Goal: Submit feedback/report problem: Submit feedback/report problem

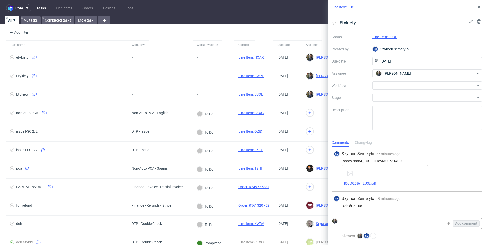
click at [349, 7] on link "Line Item: EUOE" at bounding box center [343, 7] width 25 height 5
click at [352, 7] on link "Line Item: EUOE" at bounding box center [343, 7] width 25 height 5
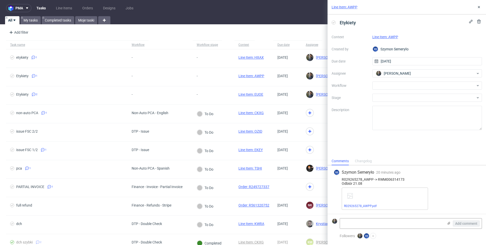
click at [353, 8] on link "Line Item: AWPP" at bounding box center [344, 7] width 26 height 5
click at [354, 8] on link "Line Item: AWPP" at bounding box center [344, 7] width 26 height 5
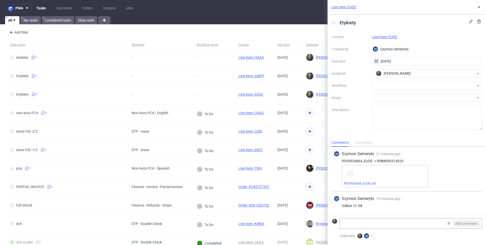
click at [341, 9] on link "Line Item: EUOE" at bounding box center [343, 7] width 25 height 5
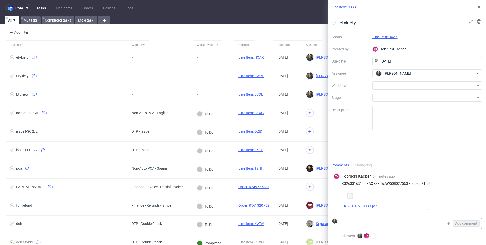
click at [344, 10] on div "Line Item: HXAX" at bounding box center [406, 7] width 158 height 14
click at [344, 8] on link "Line Item: HXAX" at bounding box center [343, 7] width 25 height 5
click at [347, 9] on link "Line Item: HXAX" at bounding box center [343, 7] width 25 height 5
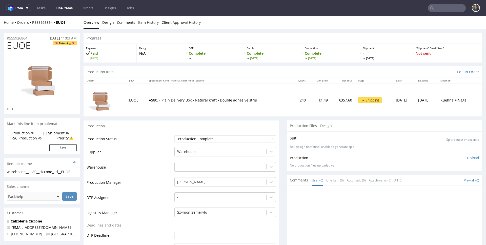
click at [17, 47] on span "EUOE" at bounding box center [19, 45] width 24 height 10
copy span "EUOE"
click at [15, 42] on span "EUOE" at bounding box center [19, 45] width 24 height 10
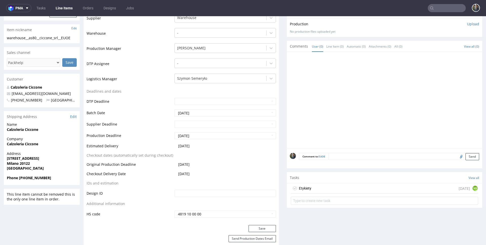
scroll to position [178, 0]
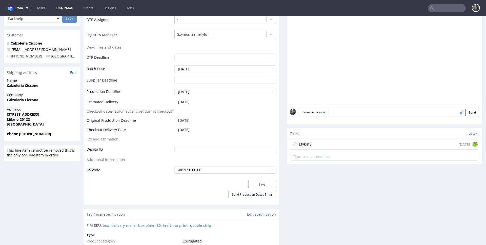
click at [316, 147] on div "Etykiety [DATE] MS" at bounding box center [384, 144] width 187 height 10
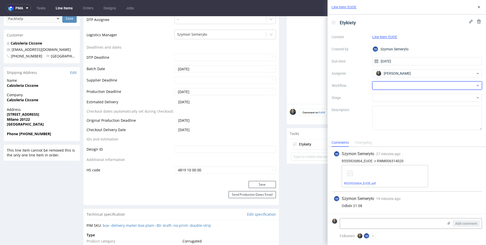
click at [390, 84] on div at bounding box center [427, 85] width 110 height 8
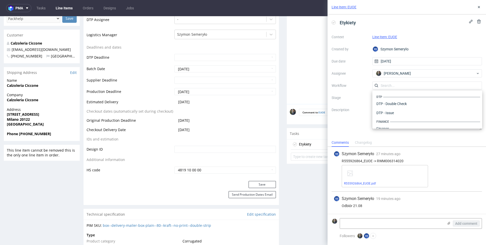
scroll to position [311, 0]
click at [401, 120] on div "Warehouse - Shipping" at bounding box center [427, 121] width 106 height 9
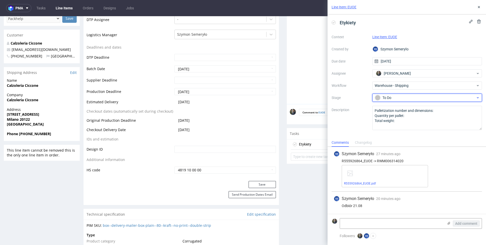
click at [396, 99] on div "To Do" at bounding box center [425, 98] width 101 height 6
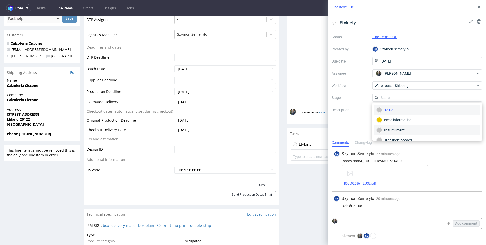
scroll to position [27, 0]
click at [392, 133] on div "Completed" at bounding box center [426, 134] width 101 height 6
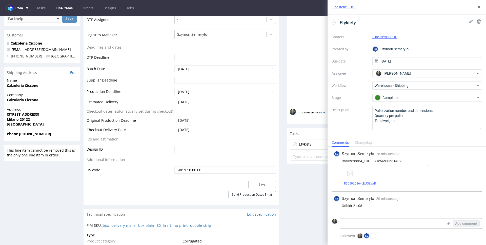
click at [387, 134] on div "Etykiety Context Line Item: EUOE Created by SS Szymon Semeryło Due date 20/08/2…" at bounding box center [406, 76] width 158 height 124
click at [366, 183] on link "R555926864_EUOE.pdf" at bounding box center [360, 184] width 32 height 4
click at [414, 41] on div "Context Line Item: EUOE Created by SS Szymon Semeryło Due date 20/08/2025 Assig…" at bounding box center [406, 81] width 150 height 97
click at [345, 5] on link "Line Item: EUOE" at bounding box center [343, 7] width 25 height 5
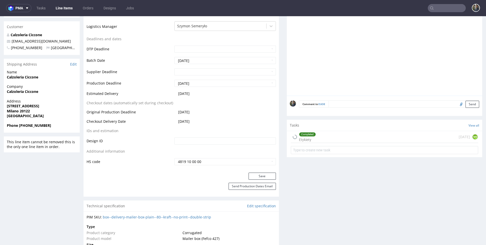
scroll to position [204, 0]
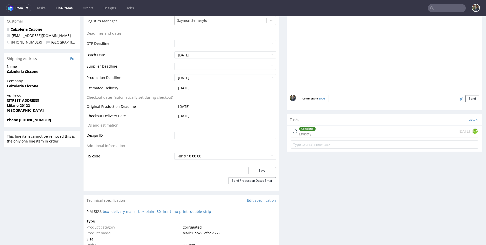
scroll to position [244, 0]
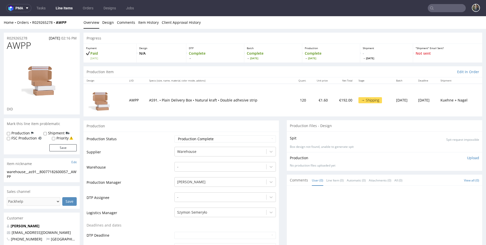
click at [18, 41] on span "AWPP" at bounding box center [19, 45] width 24 height 10
copy span "AWPP"
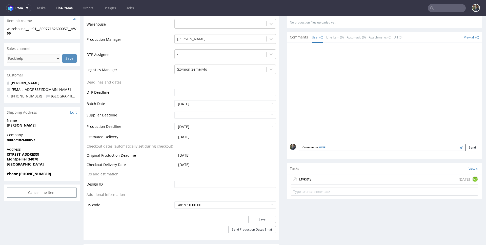
scroll to position [180, 0]
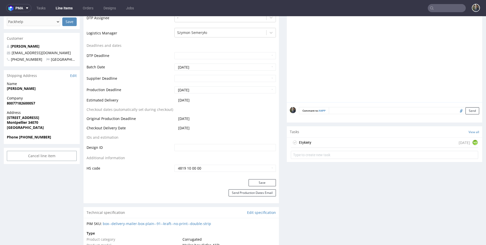
click at [312, 142] on div "Etykiety today MS" at bounding box center [384, 143] width 187 height 10
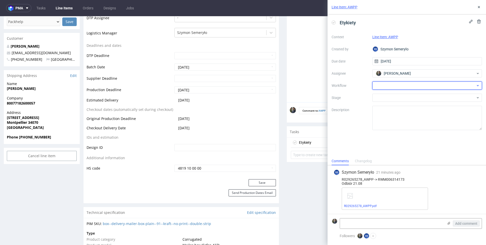
click at [398, 83] on div at bounding box center [427, 85] width 110 height 8
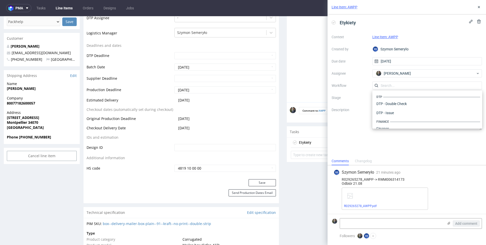
scroll to position [311, 0]
click at [400, 120] on div "Warehouse - Shipping" at bounding box center [427, 121] width 106 height 9
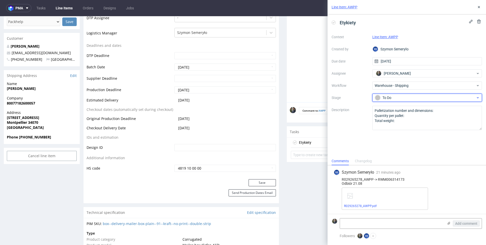
click at [394, 97] on div "To Do" at bounding box center [425, 98] width 101 height 6
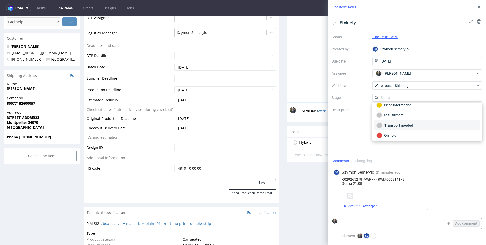
scroll to position [27, 0]
click at [395, 132] on div "Completed" at bounding box center [426, 134] width 101 height 6
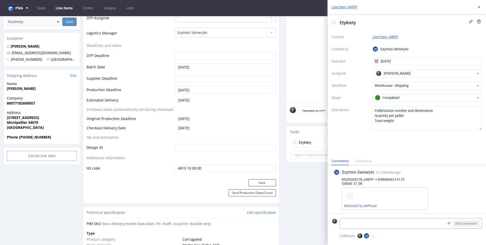
click at [393, 141] on div "Etykiety Context Line Item: AWPP Created by SS Szymon Semeryło Due date 20/08/2…" at bounding box center [406, 85] width 158 height 142
click at [363, 205] on link "R029265278_AWPP.pdf" at bounding box center [360, 206] width 33 height 4
click at [352, 7] on link "Line Item: AWPP" at bounding box center [344, 7] width 26 height 5
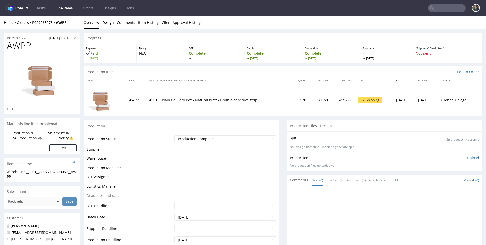
scroll to position [192, 0]
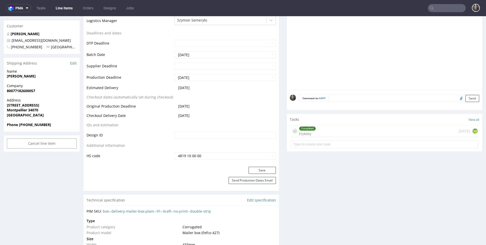
drag, startPoint x: 313, startPoint y: 130, endPoint x: 345, endPoint y: 132, distance: 31.9
click at [313, 130] on div "Completed Etykiety [DATE] MS" at bounding box center [384, 131] width 187 height 12
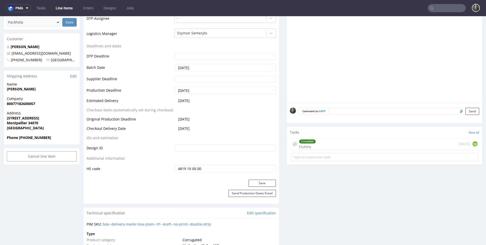
scroll to position [182, 0]
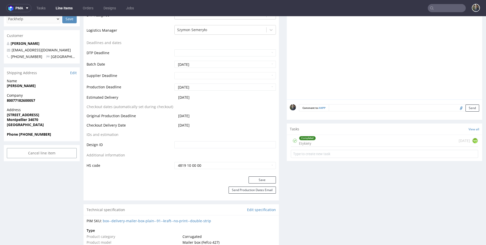
click at [314, 137] on div "Completed Etykiety [DATE] MS" at bounding box center [384, 141] width 187 height 12
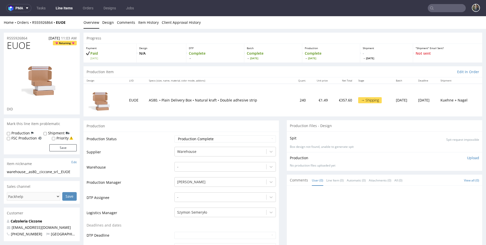
click at [22, 43] on span "EUOE" at bounding box center [19, 45] width 24 height 10
copy span "EUOE"
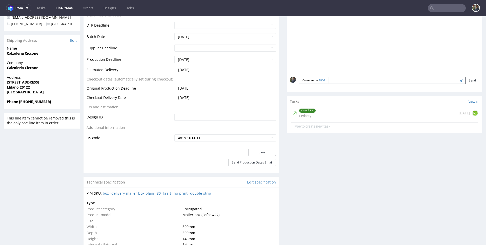
scroll to position [227, 0]
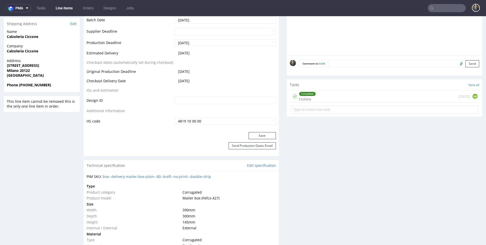
click at [321, 100] on div "Completed Etykiety today MS" at bounding box center [384, 97] width 187 height 12
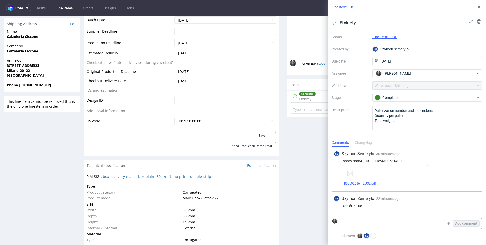
click at [364, 130] on div "Etykiety Context Line Item: EUOE Created by SS Szymon Semeryło Due date 20/08/2…" at bounding box center [406, 76] width 158 height 124
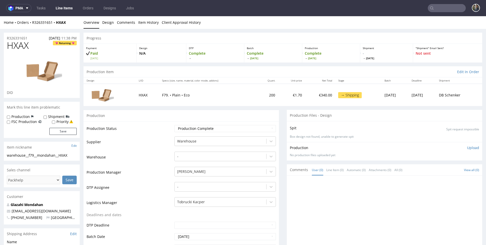
click at [15, 44] on span "HXAX" at bounding box center [18, 45] width 22 height 10
copy span "HXAX"
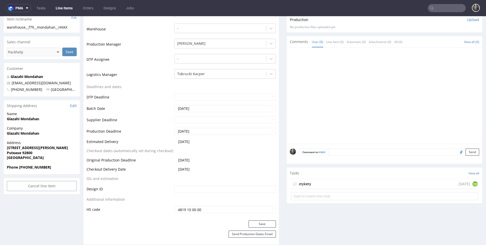
scroll to position [181, 0]
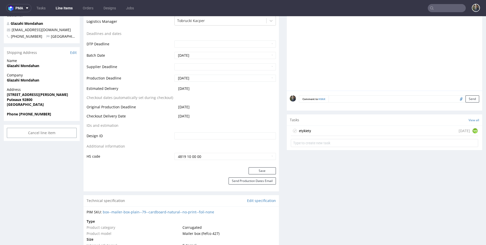
click at [314, 136] on div "etykiety today MS" at bounding box center [384, 137] width 195 height 23
click at [323, 132] on div "etykiety today MS" at bounding box center [384, 131] width 187 height 10
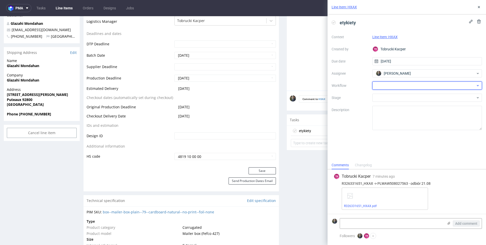
click at [387, 84] on div at bounding box center [427, 85] width 110 height 8
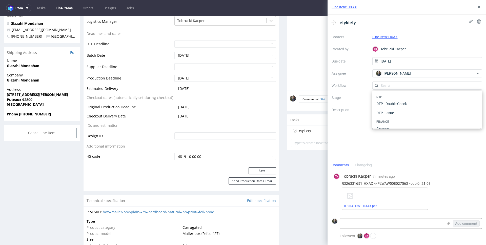
scroll to position [311, 0]
click at [392, 122] on div "Warehouse - Shipping" at bounding box center [427, 121] width 106 height 9
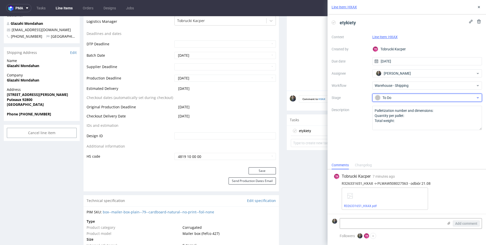
click at [390, 99] on div "To Do" at bounding box center [425, 98] width 101 height 6
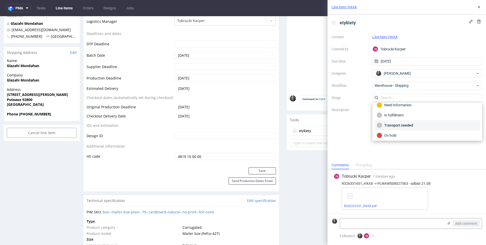
scroll to position [27, 0]
click at [394, 133] on div "Completed" at bounding box center [426, 134] width 101 height 6
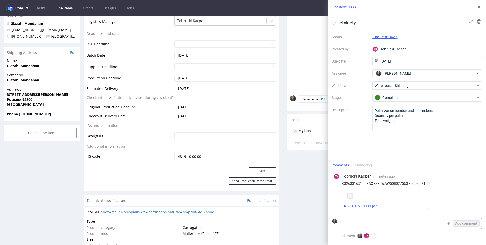
click at [392, 139] on div "etykiety Context Line Item: HXAX Created by TK Tobrucki Kacper Due date 20/08/2…" at bounding box center [406, 87] width 158 height 146
click at [367, 203] on div "R326331651_HXAX.pdf" at bounding box center [384, 198] width 86 height 22
click at [367, 204] on link "R326331651_HXAX.pdf" at bounding box center [360, 206] width 33 height 4
click at [337, 10] on div "Line Item: HXAX" at bounding box center [406, 7] width 158 height 14
click at [337, 8] on link "Line Item: HXAX" at bounding box center [343, 7] width 25 height 5
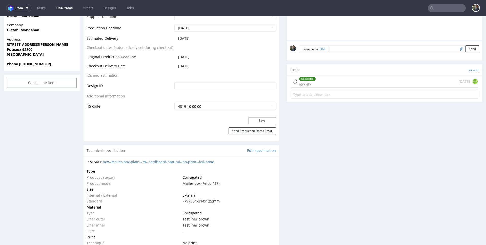
scroll to position [278, 0]
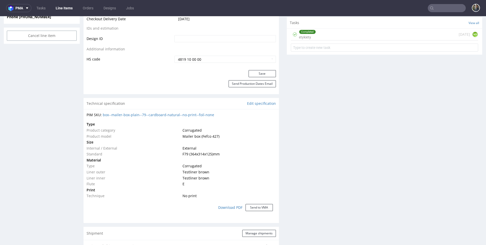
click at [327, 34] on div "Completed etykiety [DATE] MS" at bounding box center [384, 35] width 187 height 12
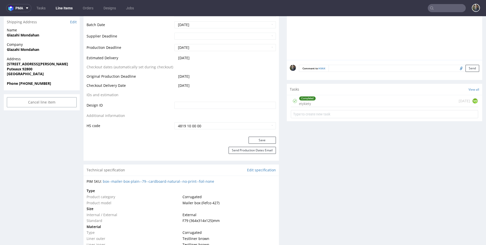
scroll to position [213, 0]
click at [321, 98] on div "Completed etykiety [DATE] MS" at bounding box center [384, 100] width 187 height 12
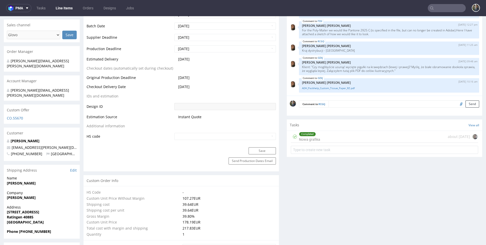
scroll to position [211, 0]
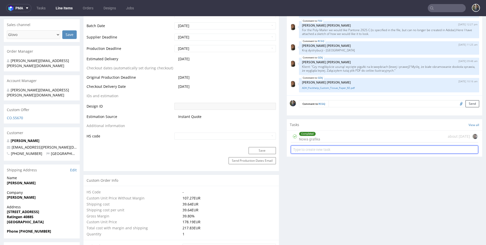
click at [314, 147] on input "text" at bounding box center [384, 149] width 187 height 8
type input "zwrot"
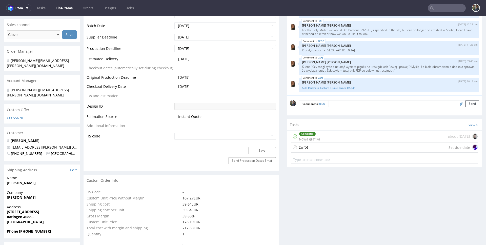
click at [299, 148] on div "zwrot" at bounding box center [303, 147] width 9 height 6
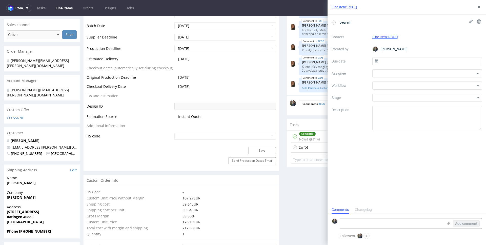
scroll to position [4, 0]
click at [395, 61] on input "text" at bounding box center [427, 61] width 110 height 8
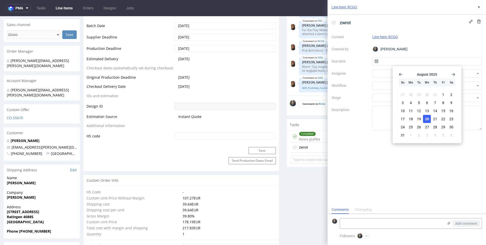
click at [429, 117] on button "20" at bounding box center [427, 119] width 8 height 8
type input "20/08/2025"
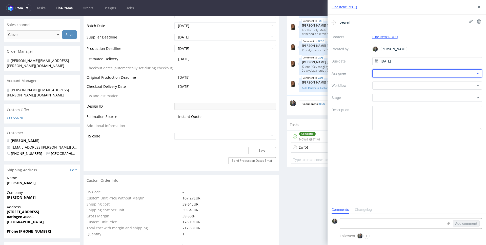
click at [397, 72] on div at bounding box center [427, 73] width 110 height 8
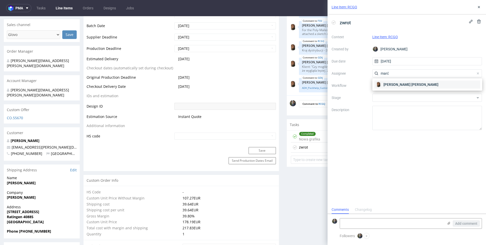
type input "marć"
click at [401, 81] on div "Angelina Marć" at bounding box center [427, 84] width 106 height 8
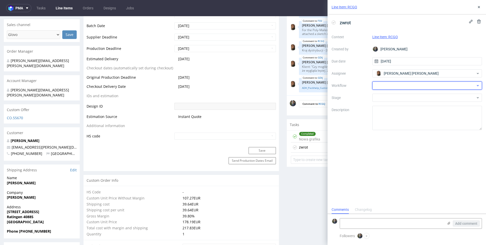
click at [390, 87] on div at bounding box center [427, 85] width 110 height 8
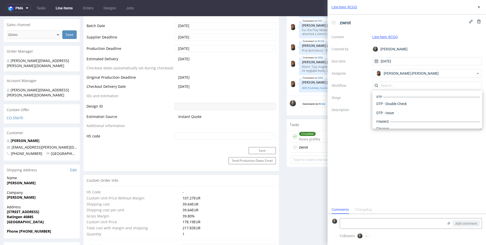
scroll to position [311, 0]
click at [392, 119] on div "Warehouse - Shipping" at bounding box center [427, 121] width 106 height 9
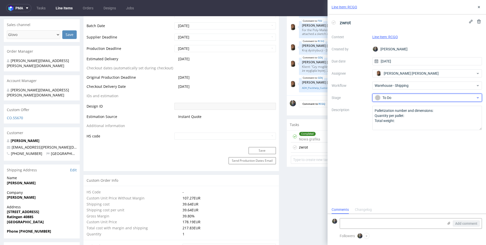
click at [390, 100] on div "To Do" at bounding box center [425, 98] width 101 height 6
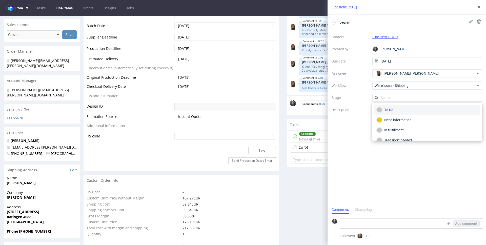
click at [391, 106] on div "To Do" at bounding box center [427, 110] width 106 height 10
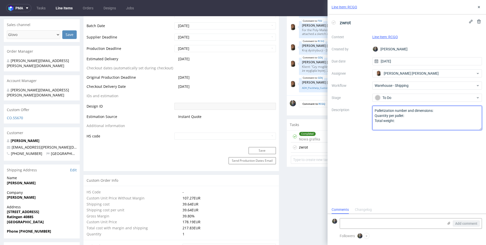
click at [393, 122] on textarea "Palletization number and dimensions: Quantity per pallet: Total weight:" at bounding box center [427, 118] width 110 height 24
drag, startPoint x: 402, startPoint y: 128, endPoint x: 370, endPoint y: 109, distance: 37.2
click at [370, 109] on div "Context Line Item: RCGQ Created by Maciej Sobola Due date 20/08/2025 Assignee A…" at bounding box center [406, 81] width 150 height 97
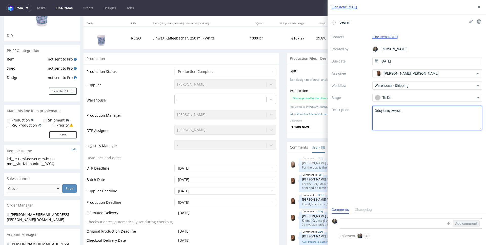
scroll to position [0, 0]
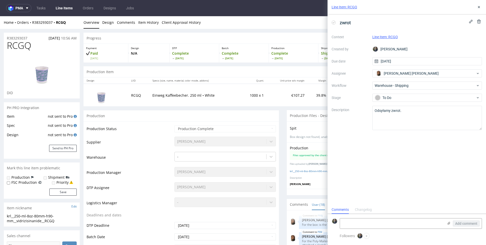
click at [72, 25] on div "Home Orders R383293037 RCGQ Overview Design Comments Item History Client Approv…" at bounding box center [243, 22] width 486 height 13
drag, startPoint x: 63, startPoint y: 23, endPoint x: 32, endPoint y: 23, distance: 30.3
click at [32, 23] on div "Home Orders R383293037 RCGQ" at bounding box center [42, 22] width 76 height 5
copy div "R383293037 RCGQ"
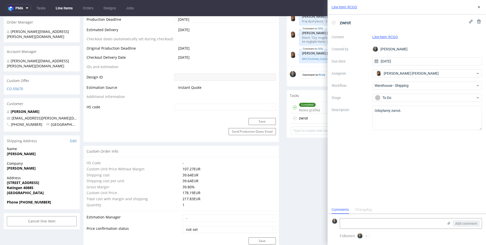
scroll to position [240, 0]
click at [24, 151] on strong "Vildane Sinani" at bounding box center [21, 153] width 29 height 5
copy strong "Vildane Sinani"
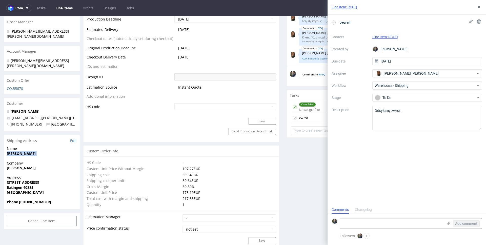
click at [27, 165] on strong "Vildane Idrizi Sinani" at bounding box center [21, 167] width 29 height 5
copy strong "Vildane Idrizi Sinani"
click at [25, 180] on strong "Mercatorstraße 5" at bounding box center [23, 182] width 32 height 5
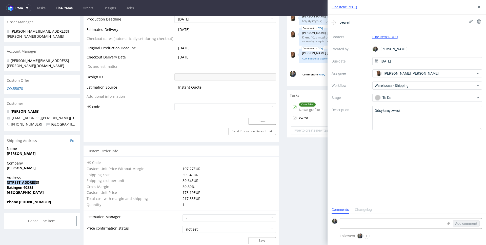
click at [25, 180] on strong "Mercatorstraße 5" at bounding box center [23, 182] width 32 height 5
copy strong "Mercatorstraße 5"
click at [15, 185] on strong "Ratingen 40885" at bounding box center [20, 187] width 27 height 5
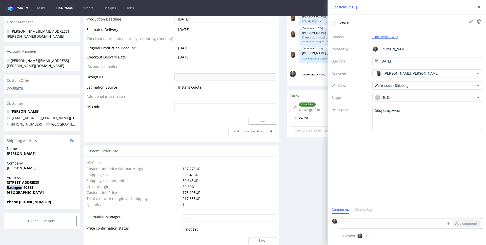
copy strong "Ratingen"
click at [28, 185] on strong "Ratingen 40885" at bounding box center [20, 187] width 27 height 5
copy strong "40885"
drag, startPoint x: 55, startPoint y: 192, endPoint x: 19, endPoint y: 192, distance: 35.9
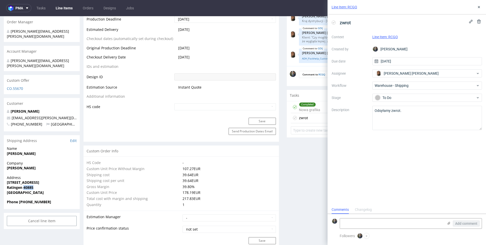
click at [19, 199] on span "Phone +49 151 4144 3421" at bounding box center [42, 201] width 70 height 5
copy strong "+49 151 4144 3421"
copy link "vidrizi@sinani.de"
click at [421, 116] on textarea "Odsyłamy zwrot." at bounding box center [427, 118] width 110 height 24
type textarea "Odsyłamy zwrot. R383293037_RCGQ_reshipping"
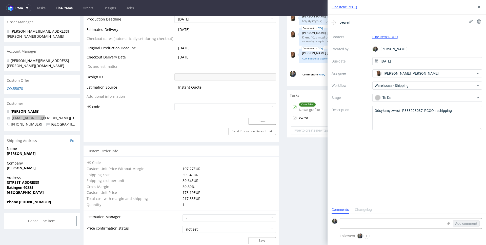
click at [410, 154] on div "zwrot Context Line Item: RCGQ Created by Maciej Sobola Due date 20/08/2025 Assi…" at bounding box center [406, 109] width 158 height 191
click at [351, 116] on label "Description" at bounding box center [349, 118] width 37 height 22
click at [355, 95] on label "Stage" at bounding box center [349, 98] width 37 height 6
click at [381, 22] on div "zwrot" at bounding box center [406, 22] width 150 height 8
click at [357, 155] on div "zwrot Context Line Item: RCGQ Created by Maciej Sobola Due date 20/08/2025 Assi…" at bounding box center [406, 109] width 158 height 191
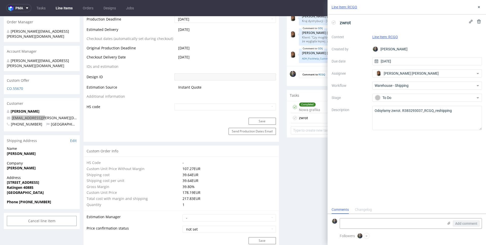
click at [406, 152] on div "zwrot Context Line Item: RCGQ Created by Maciej Sobola Due date 20/08/2025 Assi…" at bounding box center [406, 109] width 158 height 191
click at [478, 6] on icon at bounding box center [478, 7] width 4 height 4
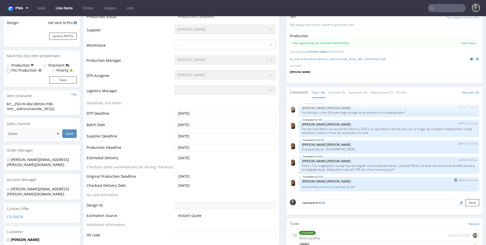
scroll to position [180, 0]
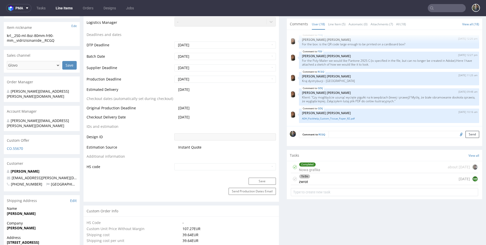
click at [316, 178] on div "To Do zwrot today AM" at bounding box center [384, 179] width 187 height 12
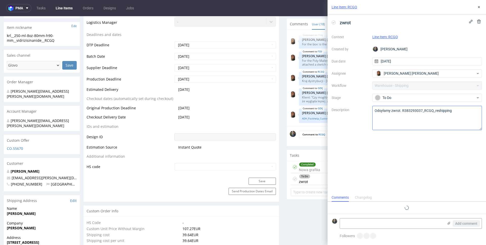
scroll to position [4, 0]
click at [478, 9] on icon at bounding box center [478, 7] width 4 height 4
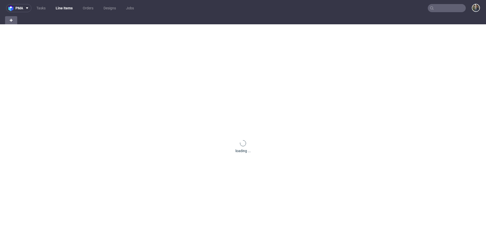
click at [448, 6] on input "text" at bounding box center [446, 8] width 38 height 8
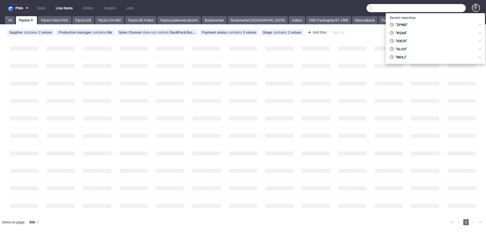
paste input "CEEA"
type input "CEEA"
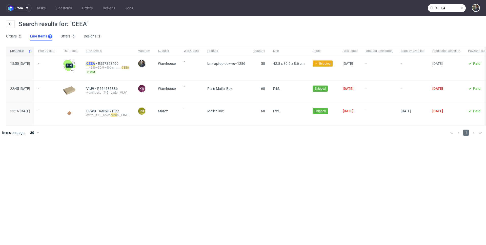
click at [95, 64] on mark "CEEA" at bounding box center [90, 63] width 9 height 4
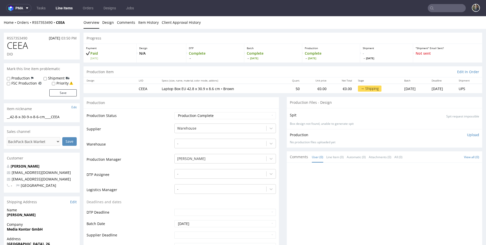
click at [12, 48] on span "CEEA" at bounding box center [17, 45] width 21 height 10
copy span "CEEA"
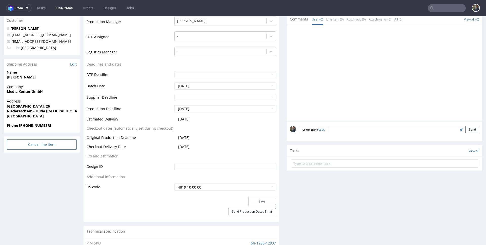
scroll to position [84, 0]
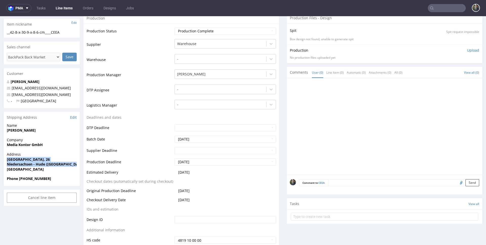
drag, startPoint x: 7, startPoint y: 159, endPoint x: 76, endPoint y: 164, distance: 69.8
click at [76, 164] on p "Address Auf der Nordheide, 26 Niedersachsen - Hude (Oldenburg) 27798 Germany" at bounding box center [42, 162] width 70 height 20
click at [62, 164] on strong "Niedersachsen - Hude (Oldenburg) 27798" at bounding box center [52, 164] width 90 height 5
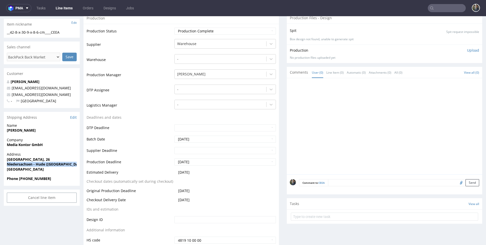
click at [21, 165] on strong "Niedersachsen - Hude (Oldenburg) 27798" at bounding box center [52, 164] width 90 height 5
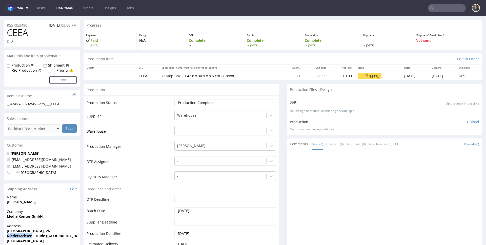
scroll to position [0, 0]
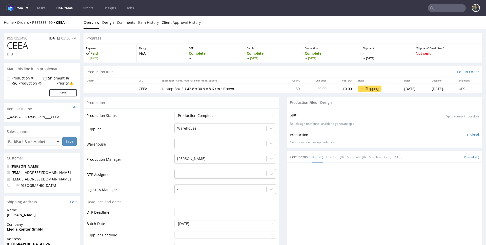
click at [20, 43] on span "CEEA" at bounding box center [17, 45] width 21 height 10
copy span "CEEA"
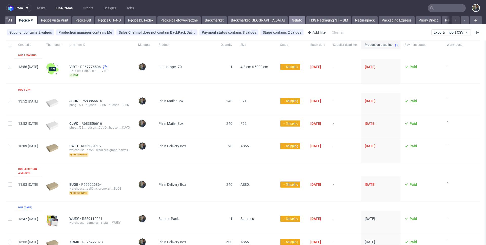
click at [289, 21] on link "Gelato" at bounding box center [297, 20] width 16 height 8
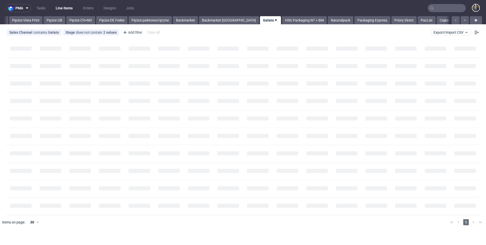
scroll to position [0, 41]
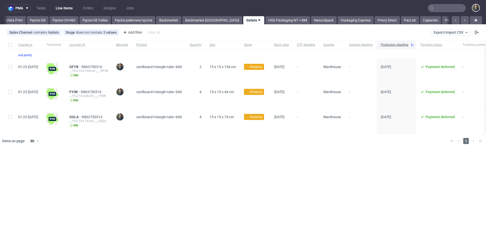
click at [182, 116] on span "cardboard-triangle-tube--668" at bounding box center [159, 117] width 46 height 4
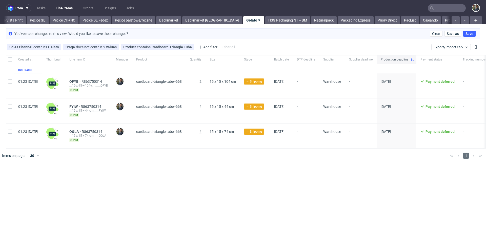
click at [201, 131] on span "4" at bounding box center [200, 131] width 2 height 4
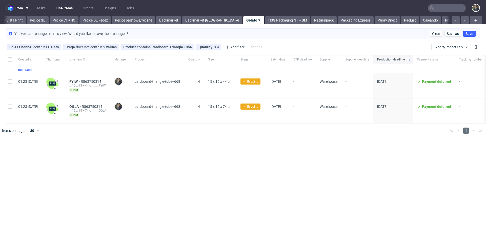
click at [231, 107] on span "15 x 15 x 74 cm" at bounding box center [220, 106] width 24 height 4
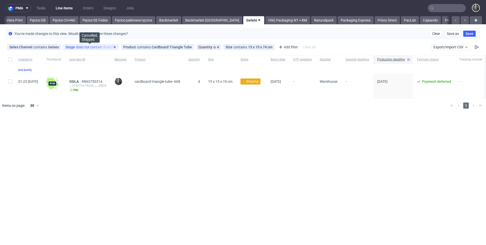
click at [114, 47] on icon at bounding box center [115, 47] width 4 height 4
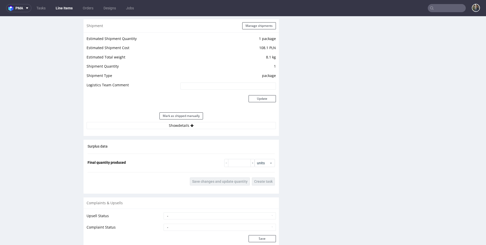
scroll to position [559, 0]
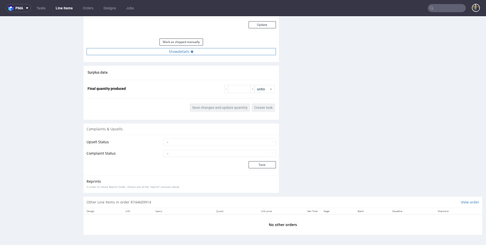
click at [177, 53] on button "Show details" at bounding box center [180, 51] width 189 height 7
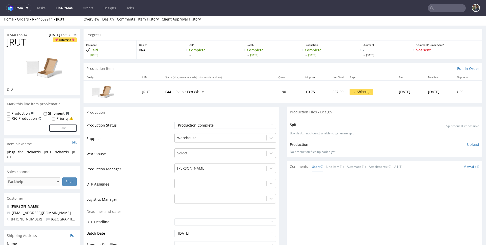
scroll to position [0, 0]
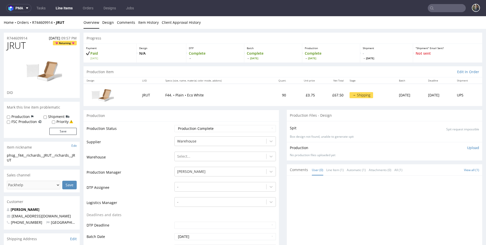
click at [17, 46] on span "JRUT" at bounding box center [16, 45] width 19 height 10
copy span "JRUT"
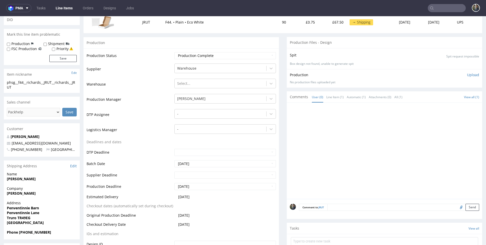
scroll to position [74, 0]
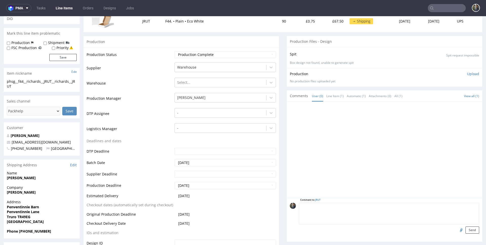
click at [335, 207] on textarea at bounding box center [389, 214] width 180 height 22
type textarea "Zamówienie do anulacji. Klient chce zmienić white na kraft."
click at [469, 232] on button "Send" at bounding box center [472, 229] width 14 height 7
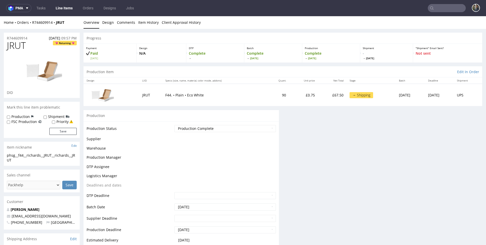
scroll to position [0, 0]
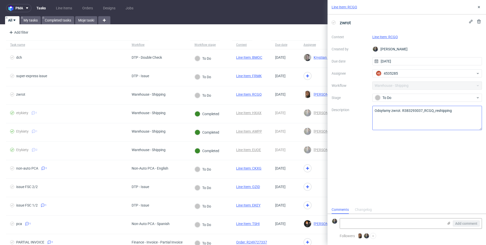
scroll to position [4, 0]
click at [477, 7] on icon at bounding box center [478, 7] width 4 height 4
